Goal: Transaction & Acquisition: Purchase product/service

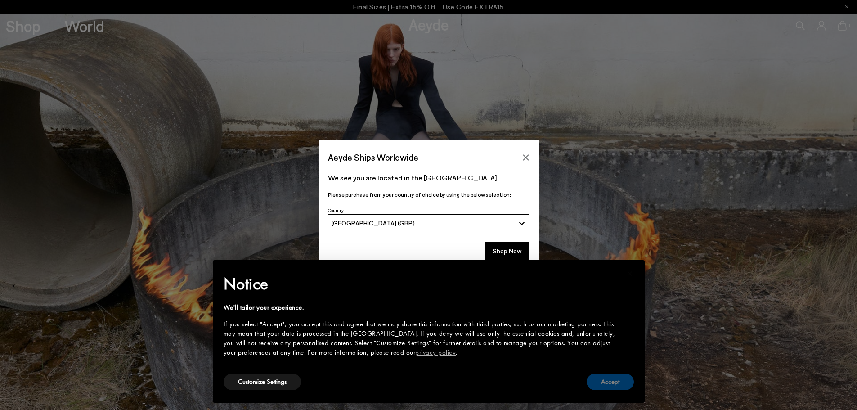
click at [617, 382] on button "Accept" at bounding box center [610, 381] width 47 height 17
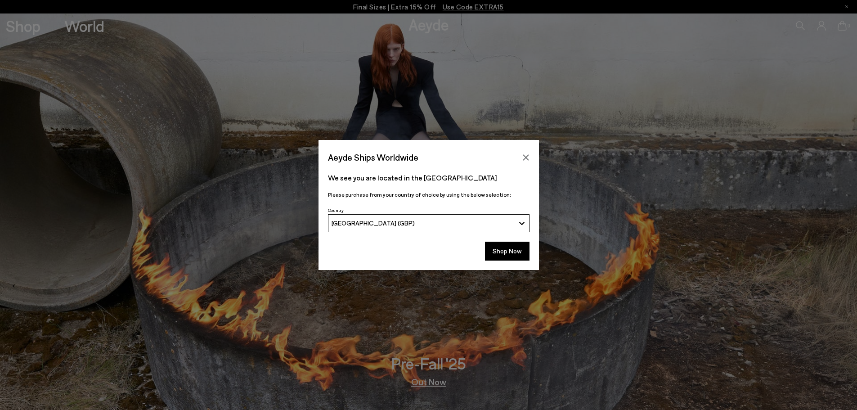
click at [523, 225] on button "[GEOGRAPHIC_DATA] (GBP)" at bounding box center [429, 223] width 202 height 18
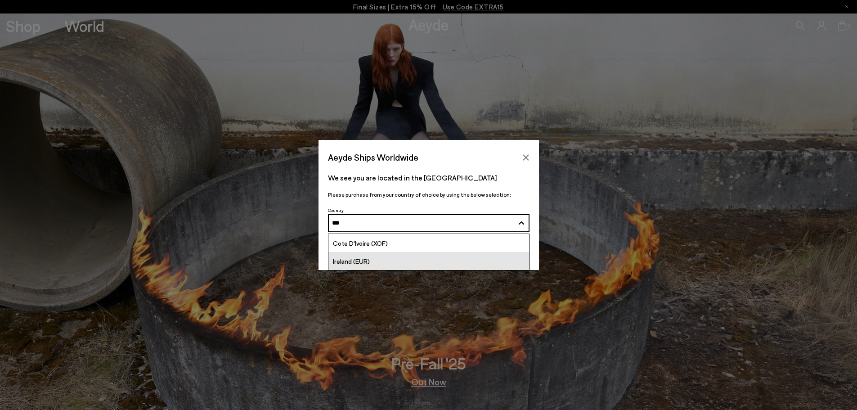
type input "***"
click at [366, 261] on span "Ireland (EUR)" at bounding box center [351, 261] width 37 height 8
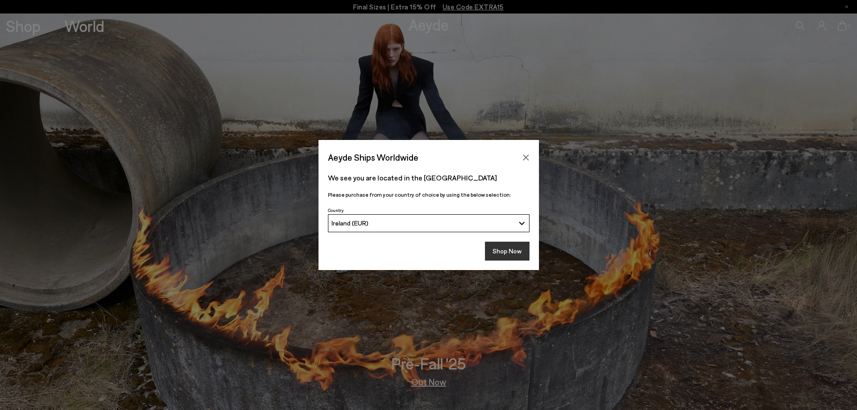
click at [498, 252] on button "Shop Now" at bounding box center [507, 251] width 45 height 19
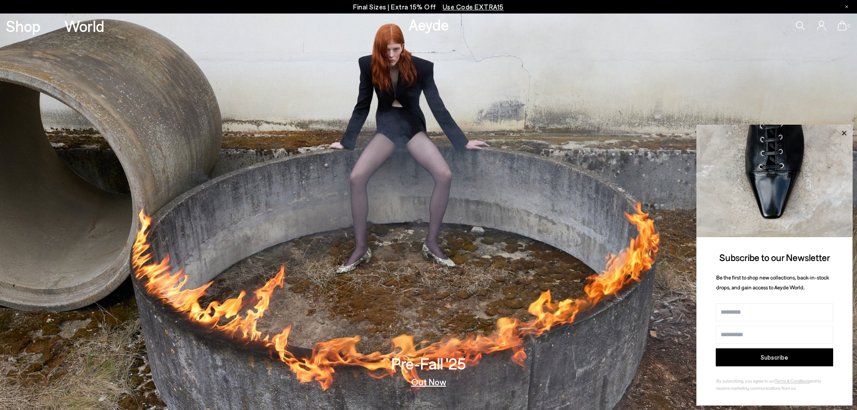
click at [845, 133] on icon at bounding box center [844, 132] width 4 height 4
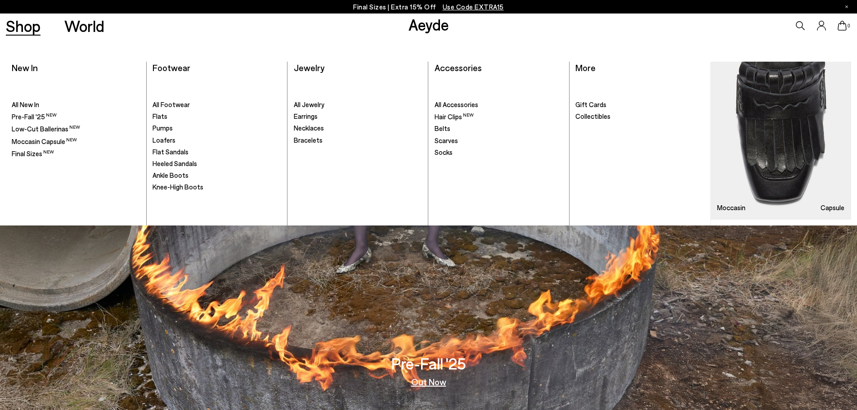
click at [27, 28] on link "Shop" at bounding box center [23, 26] width 35 height 16
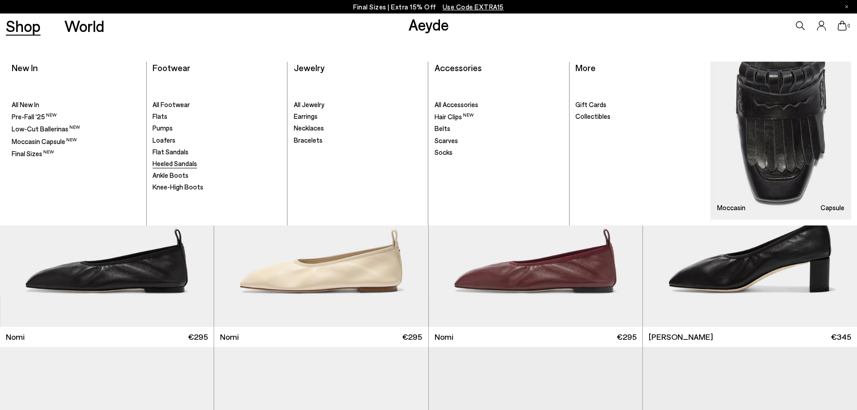
click at [180, 161] on span "Heeled Sandals" at bounding box center [175, 163] width 45 height 8
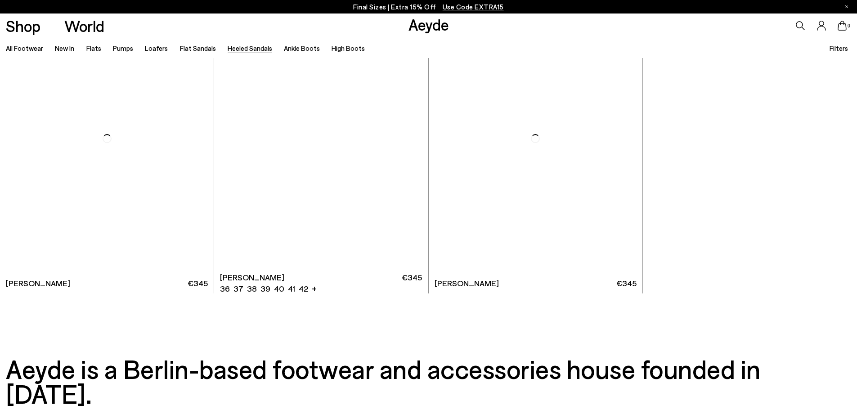
scroll to position [2654, 0]
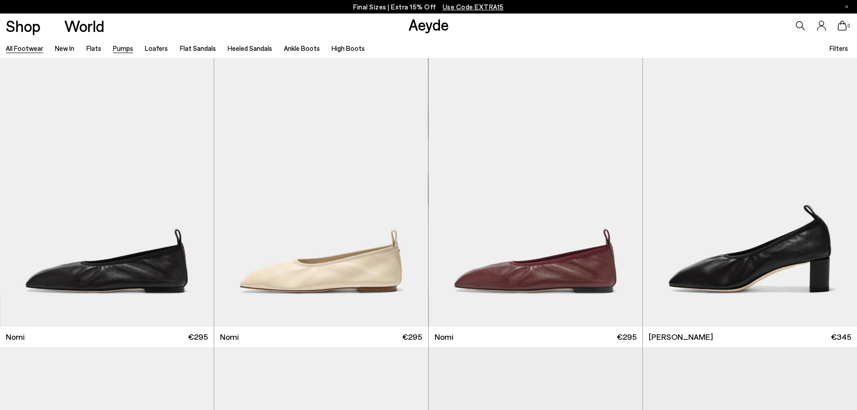
click at [125, 49] on link "Pumps" at bounding box center [123, 48] width 20 height 8
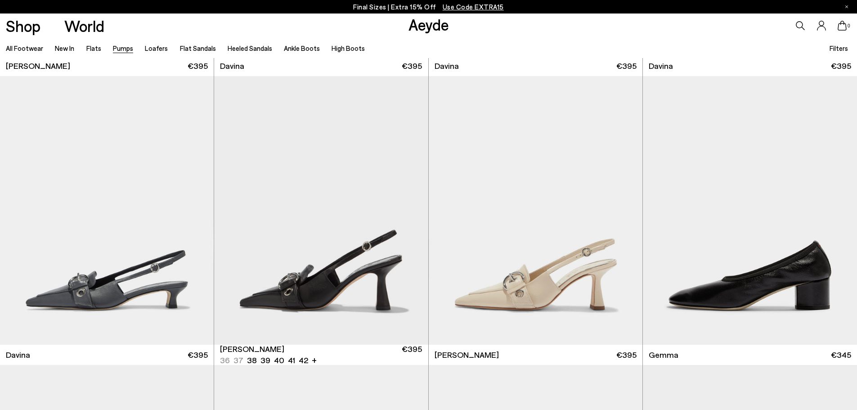
scroll to position [2294, 0]
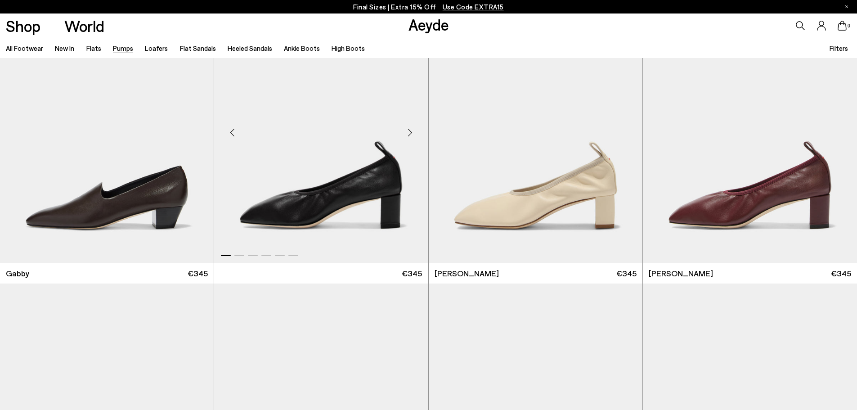
click at [343, 199] on img "1 / 6" at bounding box center [321, 129] width 214 height 269
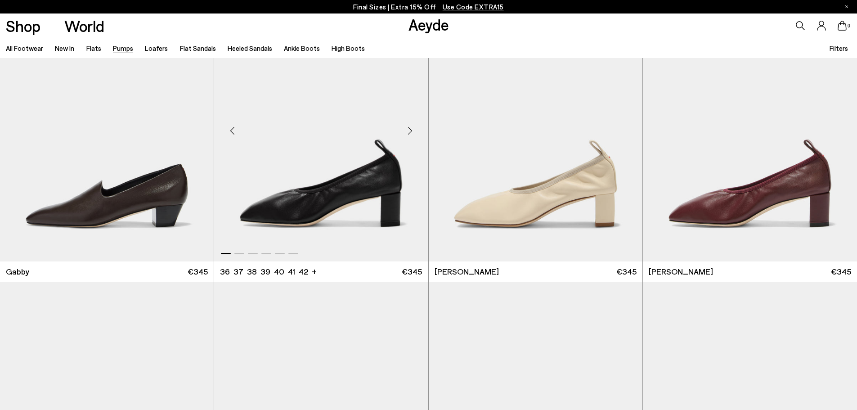
scroll to position [1799, 0]
click at [314, 207] on img "1 / 6" at bounding box center [321, 126] width 214 height 269
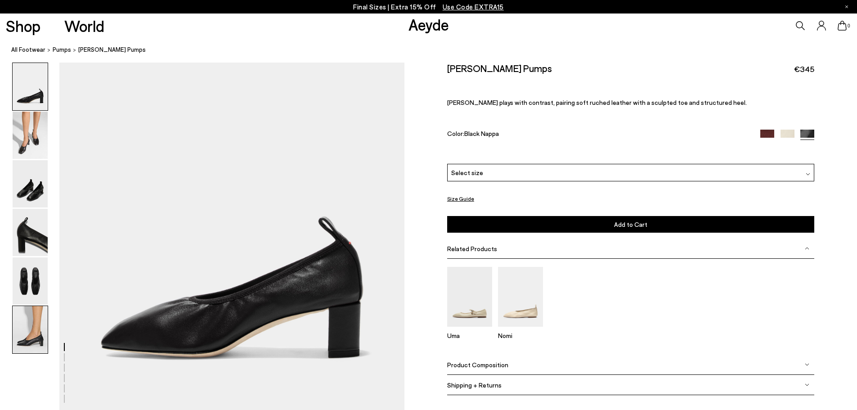
click at [40, 328] on img at bounding box center [30, 329] width 35 height 47
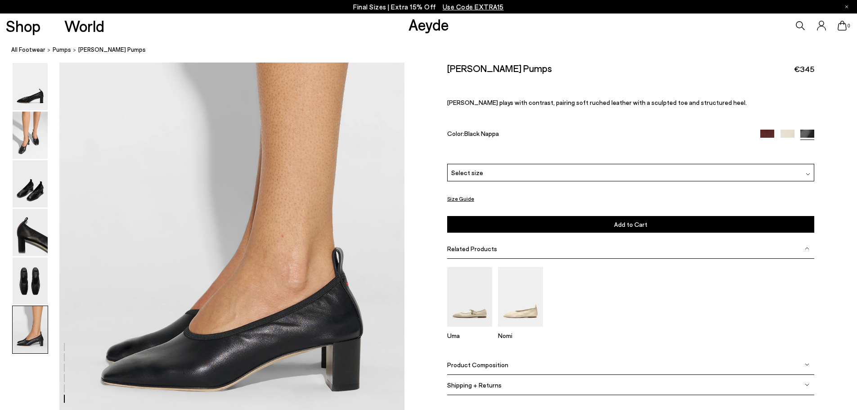
scroll to position [2256, 0]
click at [33, 250] on img at bounding box center [30, 232] width 35 height 47
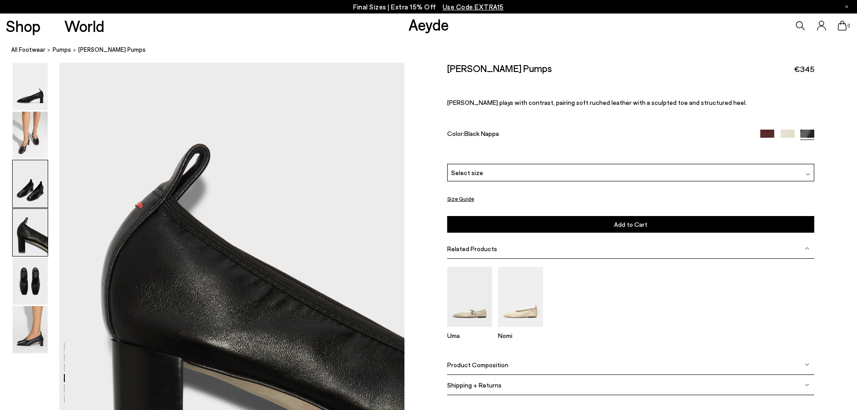
click at [23, 190] on img at bounding box center [30, 183] width 35 height 47
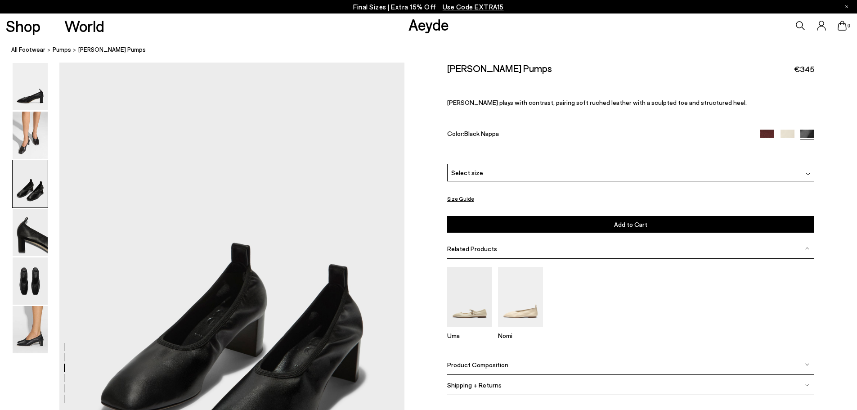
scroll to position [811, 0]
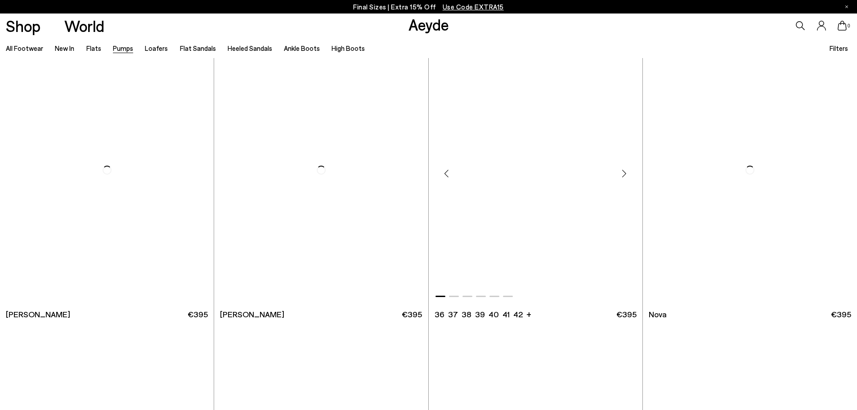
scroll to position [3779, 0]
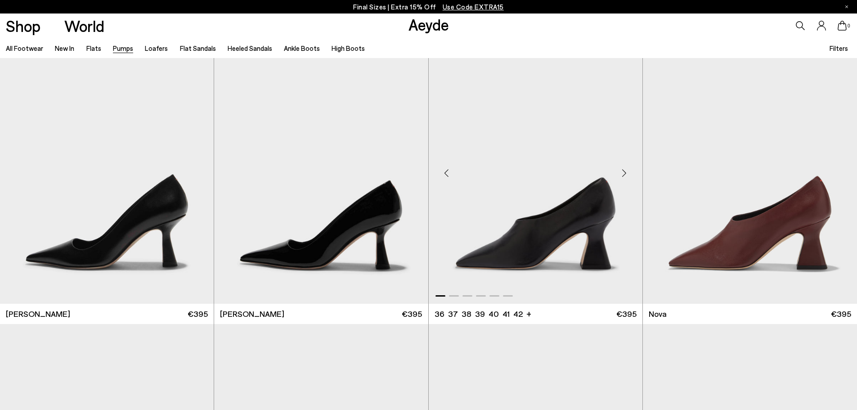
click at [575, 235] on img "1 / 6" at bounding box center [536, 169] width 214 height 269
